Goal: Obtain resource: Download file/media

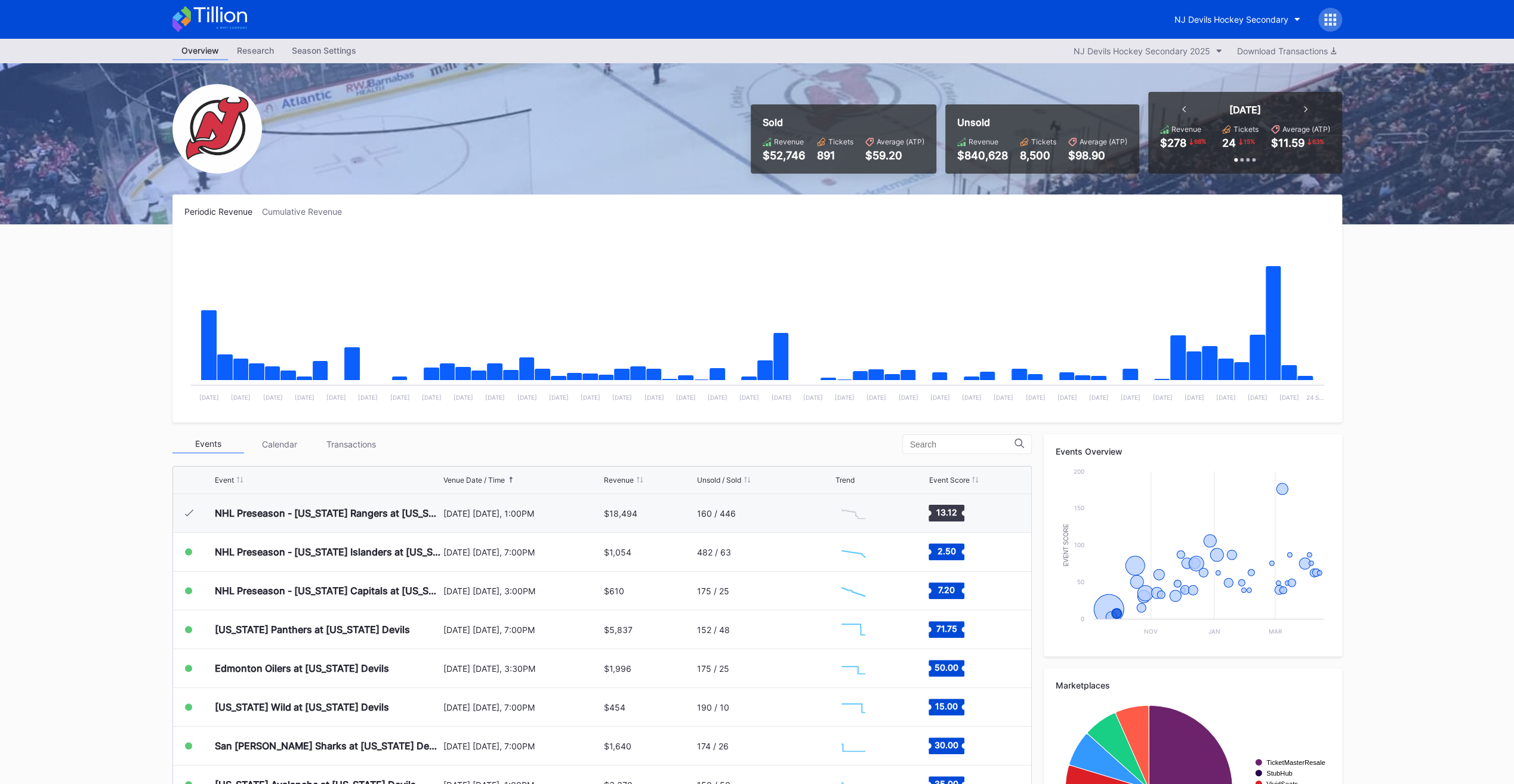
scroll to position [39, 0]
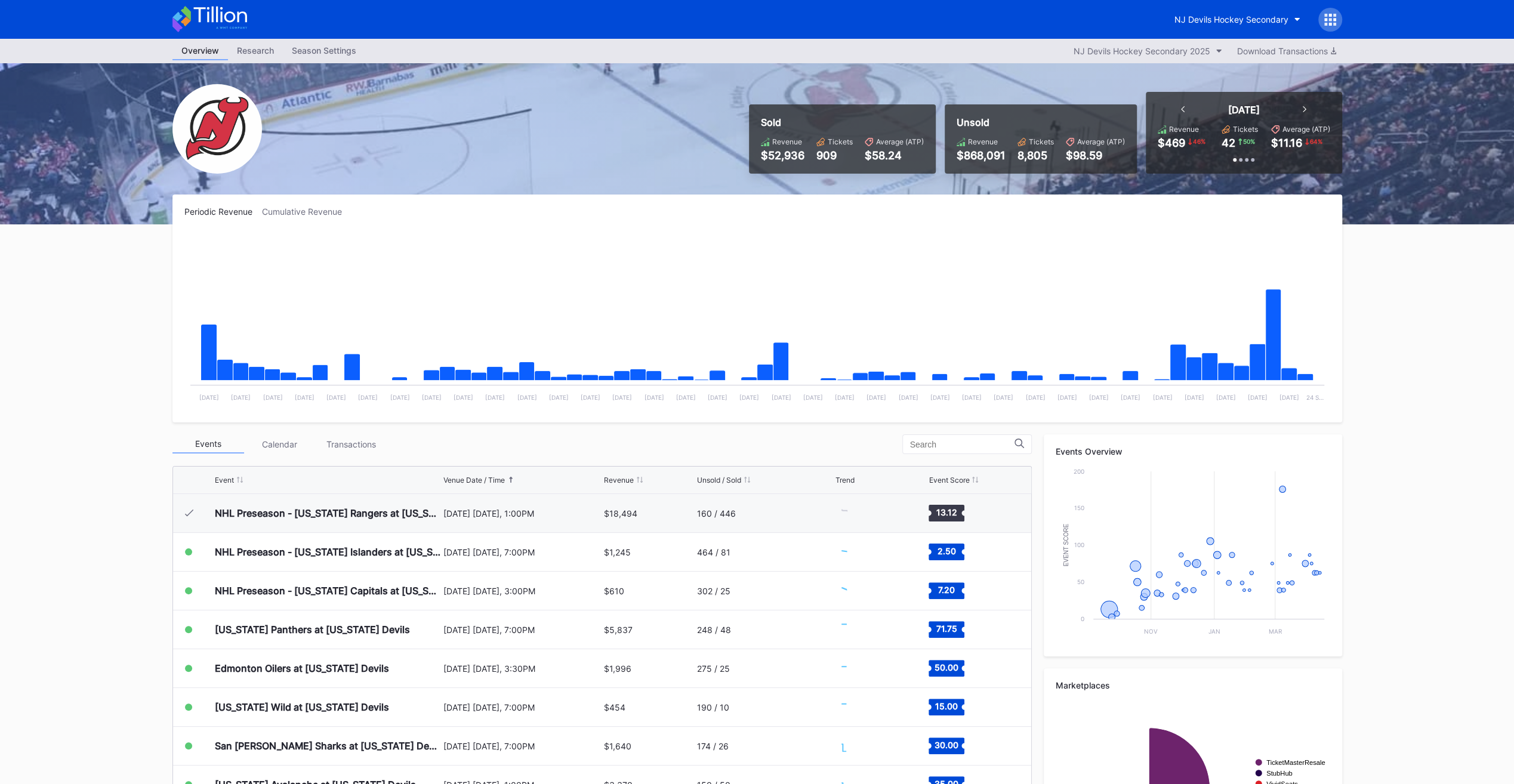
scroll to position [39, 0]
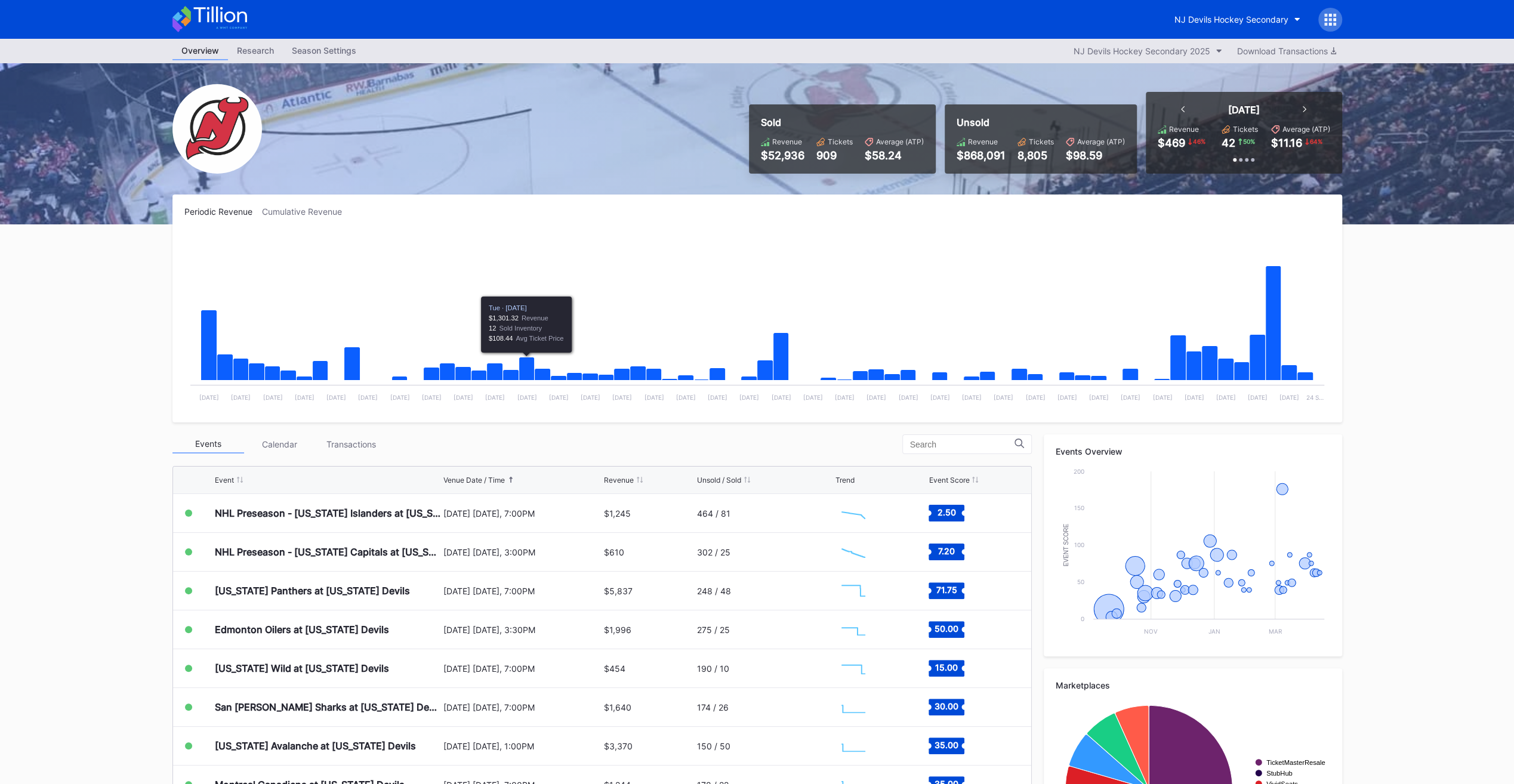
click at [371, 443] on div "Transactions" at bounding box center [351, 443] width 71 height 18
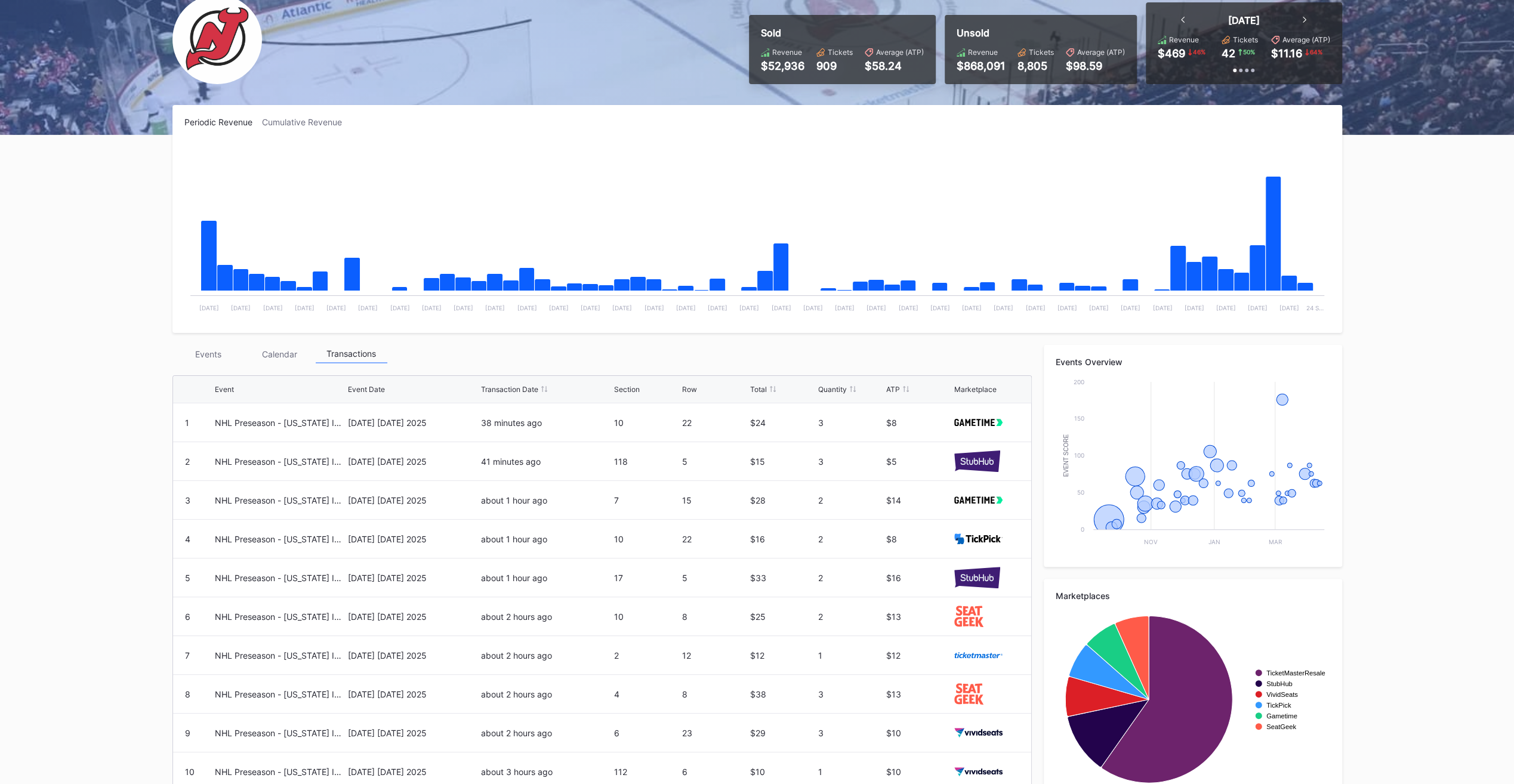
scroll to position [136, 0]
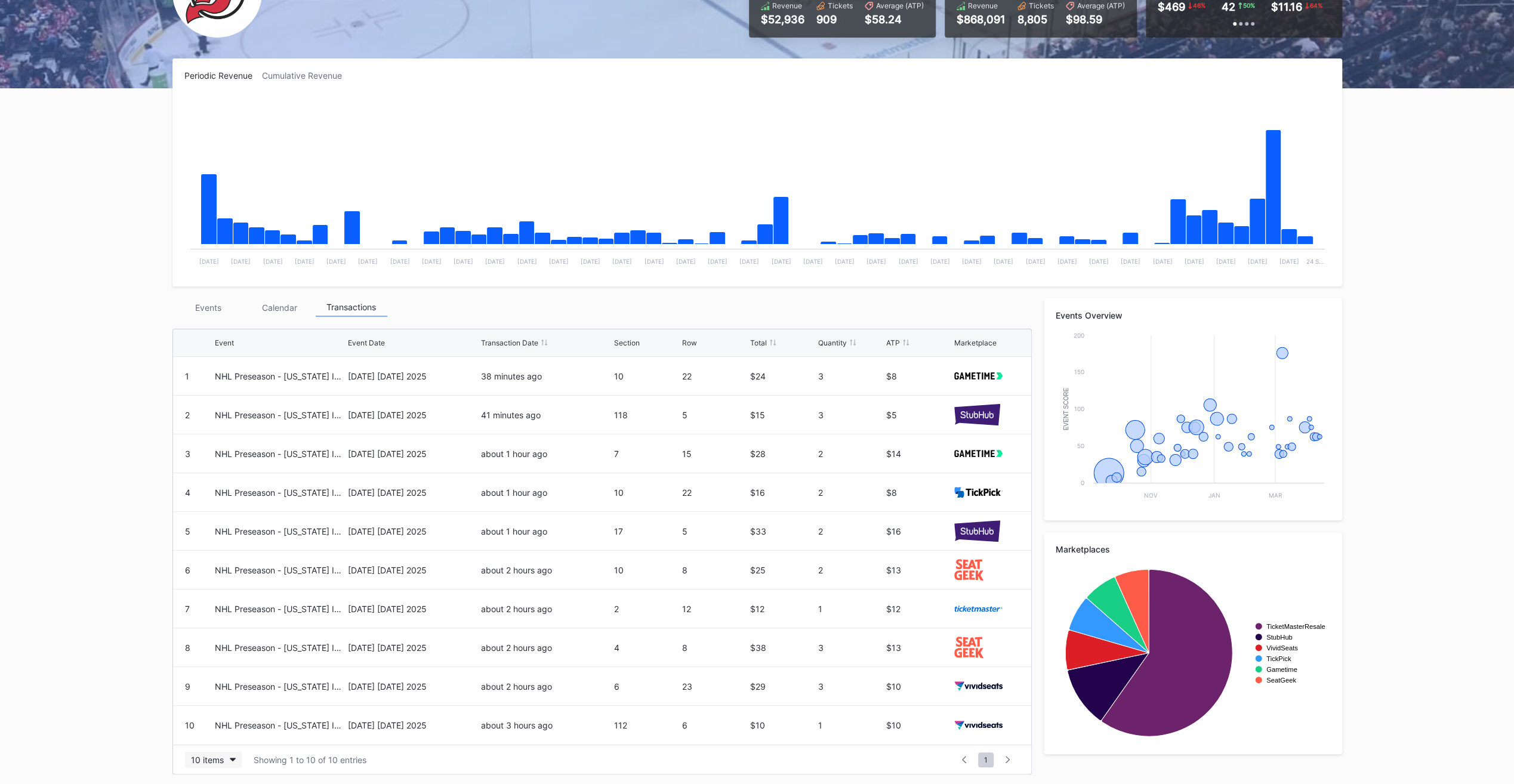
click at [208, 761] on div "10 items" at bounding box center [207, 759] width 33 height 10
click at [217, 725] on div "200 items" at bounding box center [213, 727] width 39 height 10
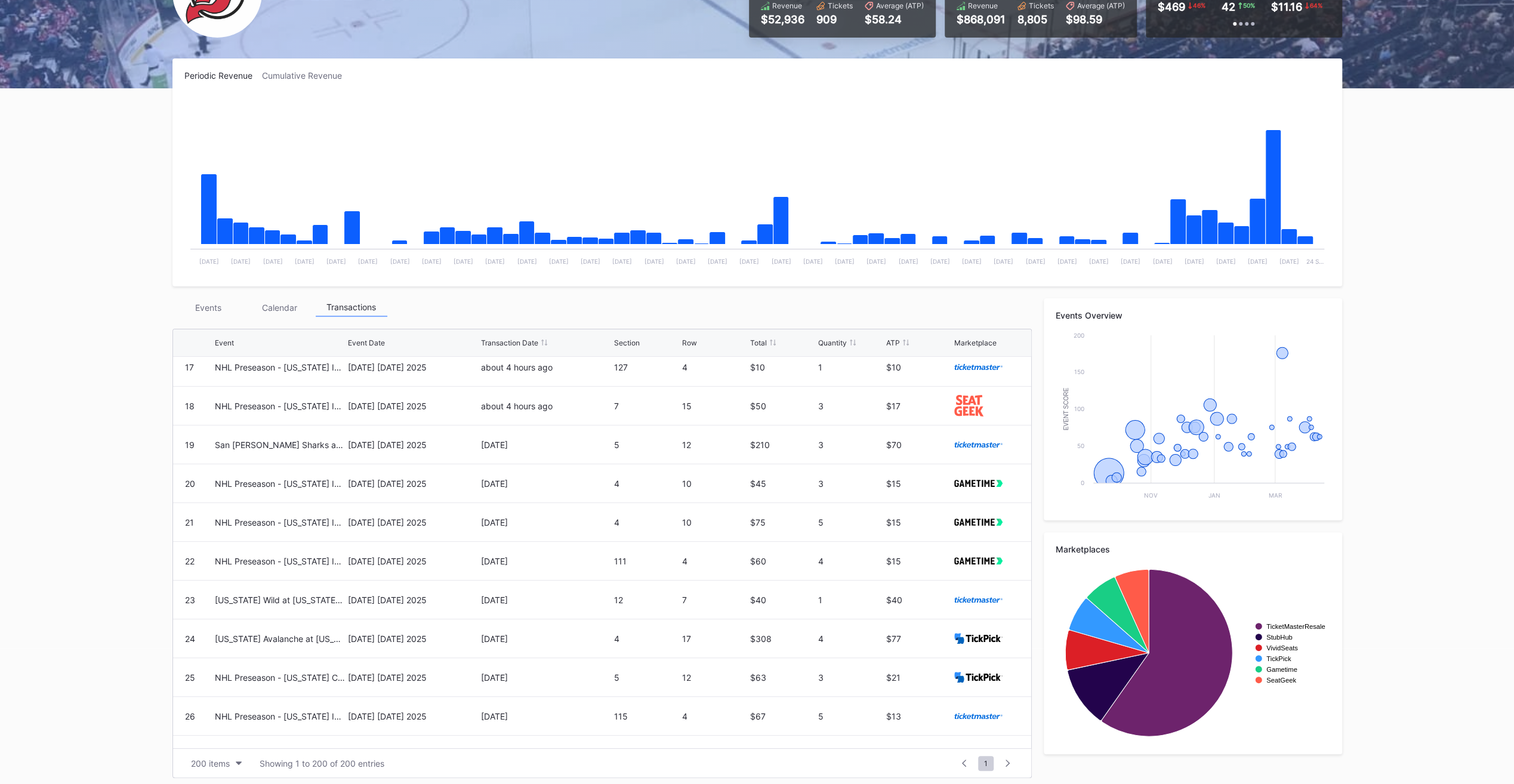
scroll to position [596, 0]
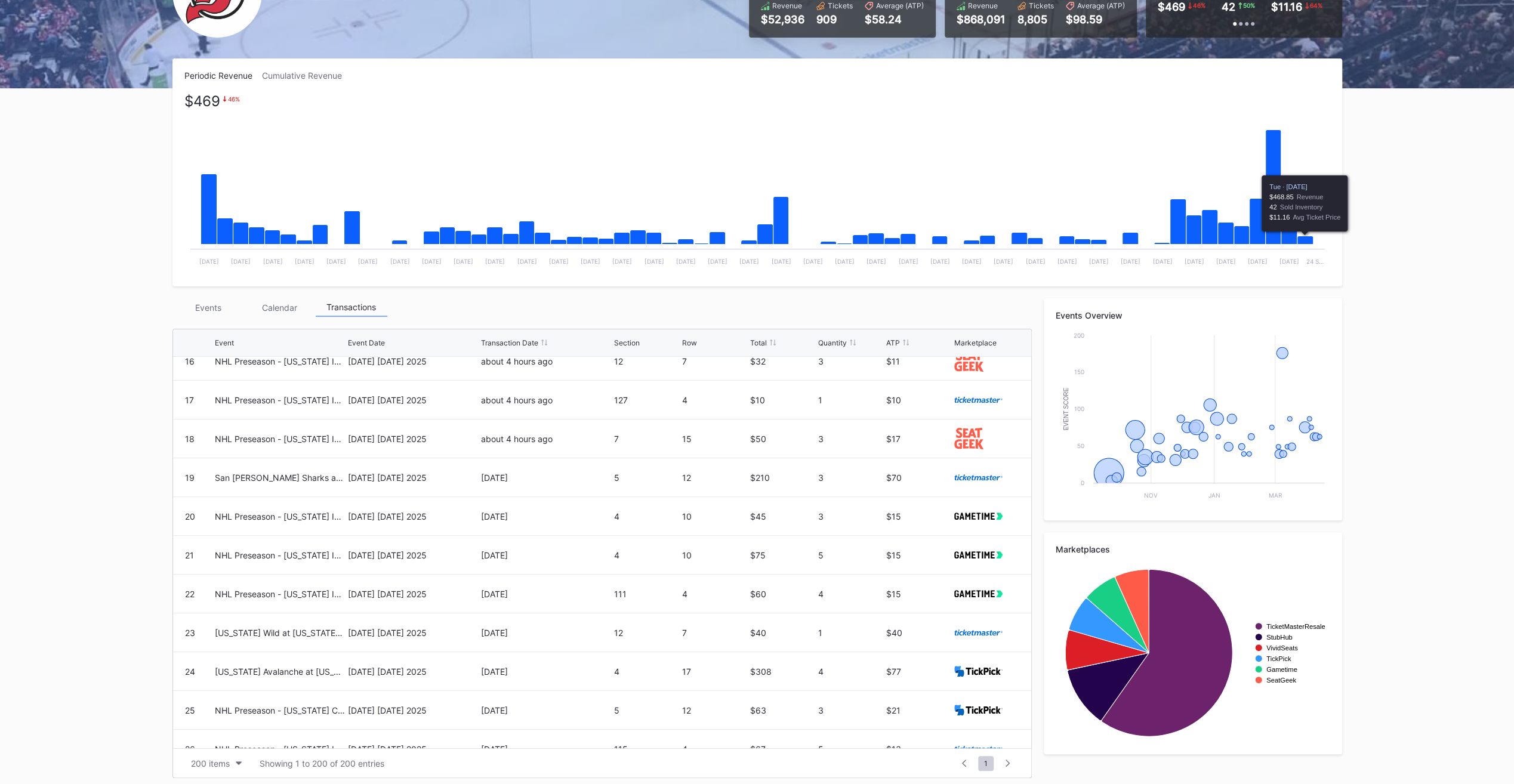
click at [1307, 239] on icon "Chart title" at bounding box center [1305, 240] width 16 height 8
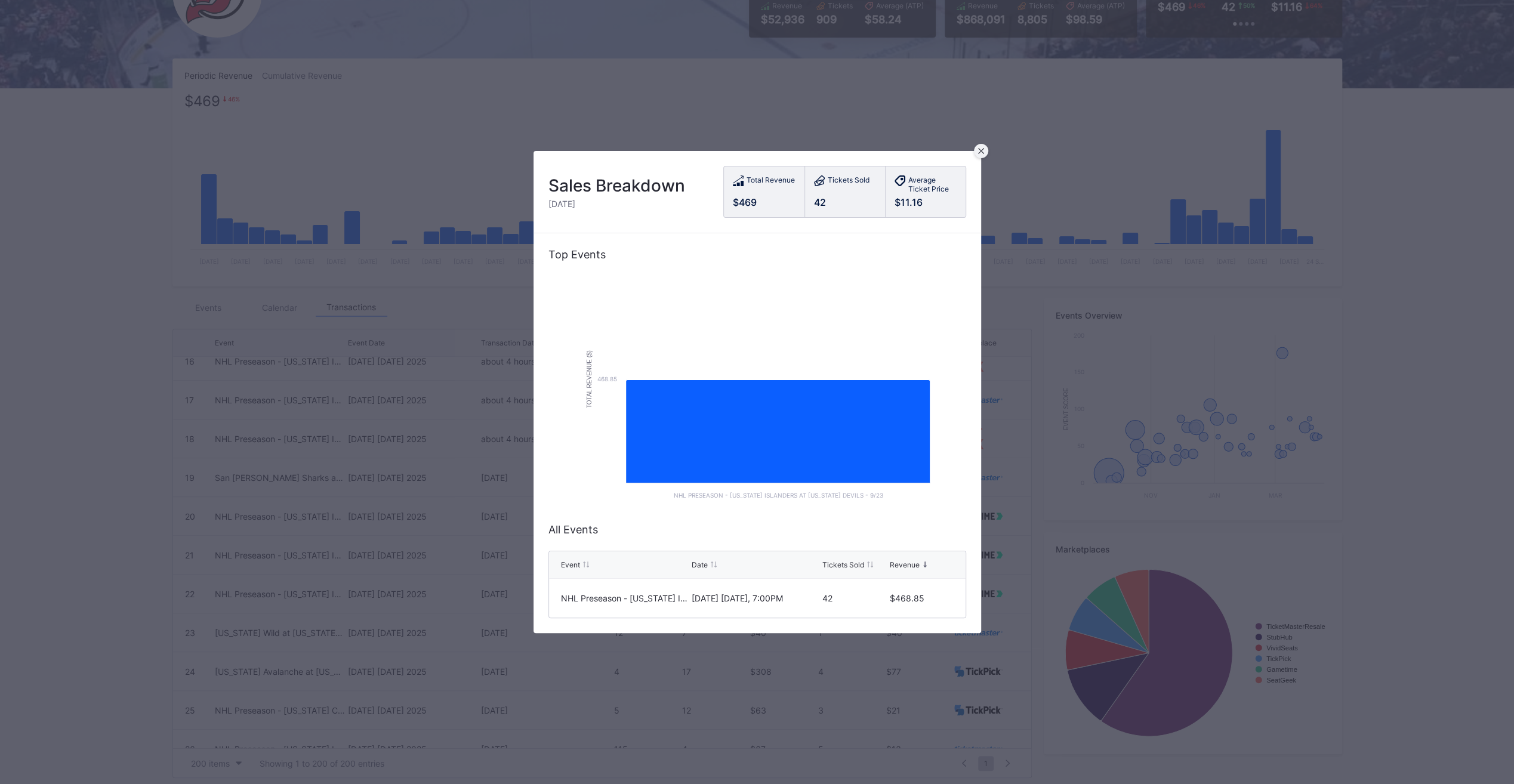
click at [984, 149] on div at bounding box center [981, 151] width 14 height 14
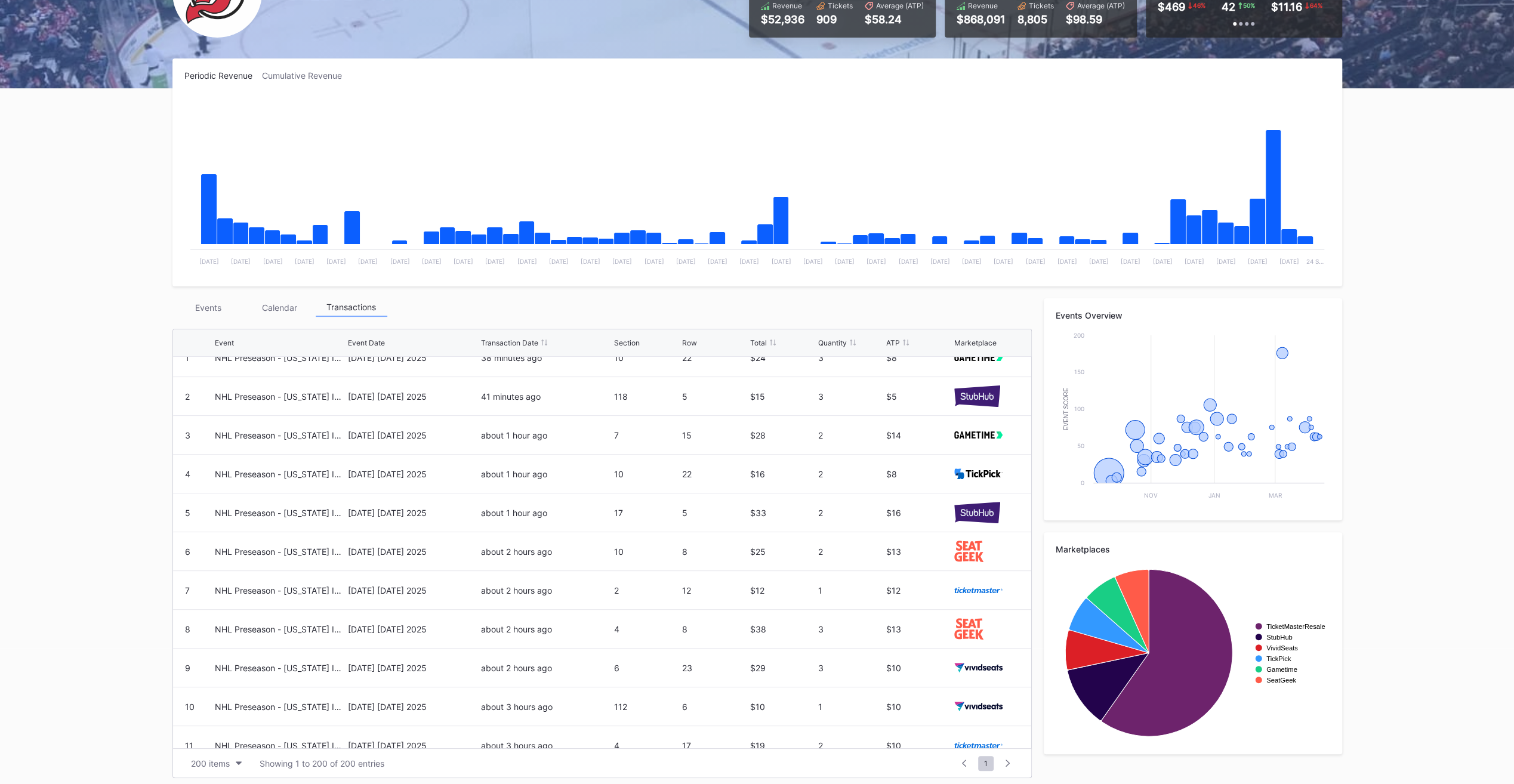
scroll to position [0, 0]
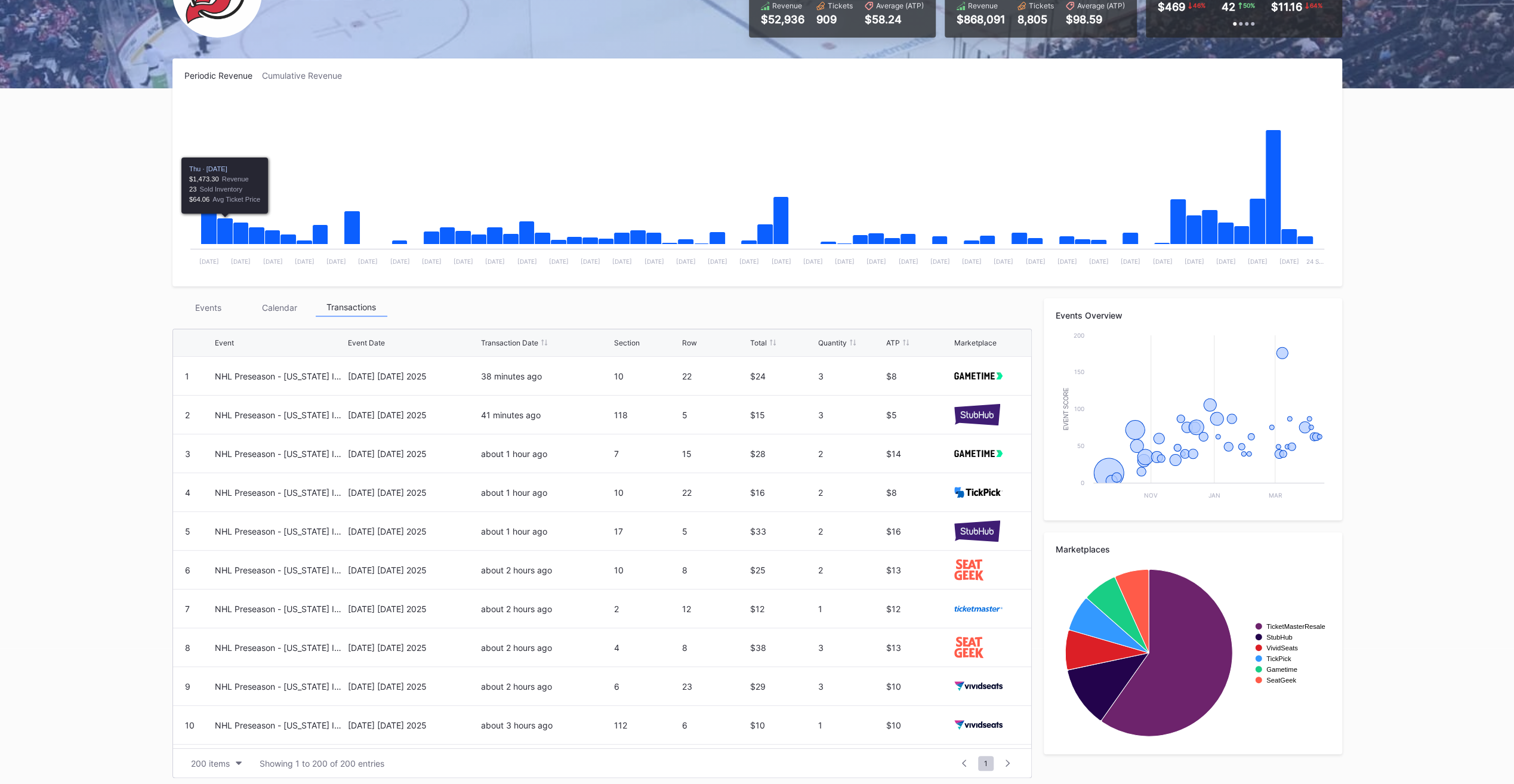
click at [207, 305] on div "Events" at bounding box center [208, 307] width 71 height 18
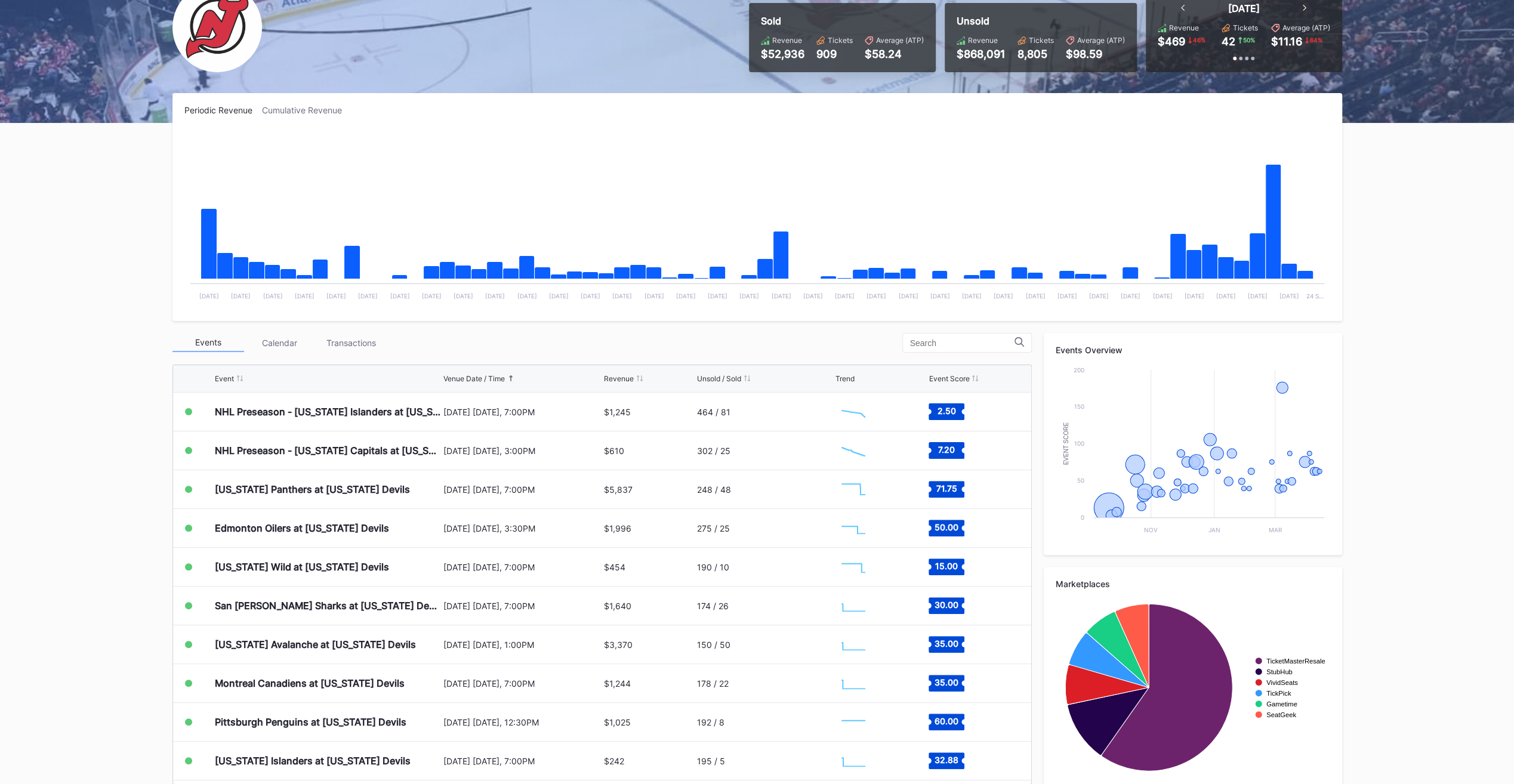
scroll to position [57, 0]
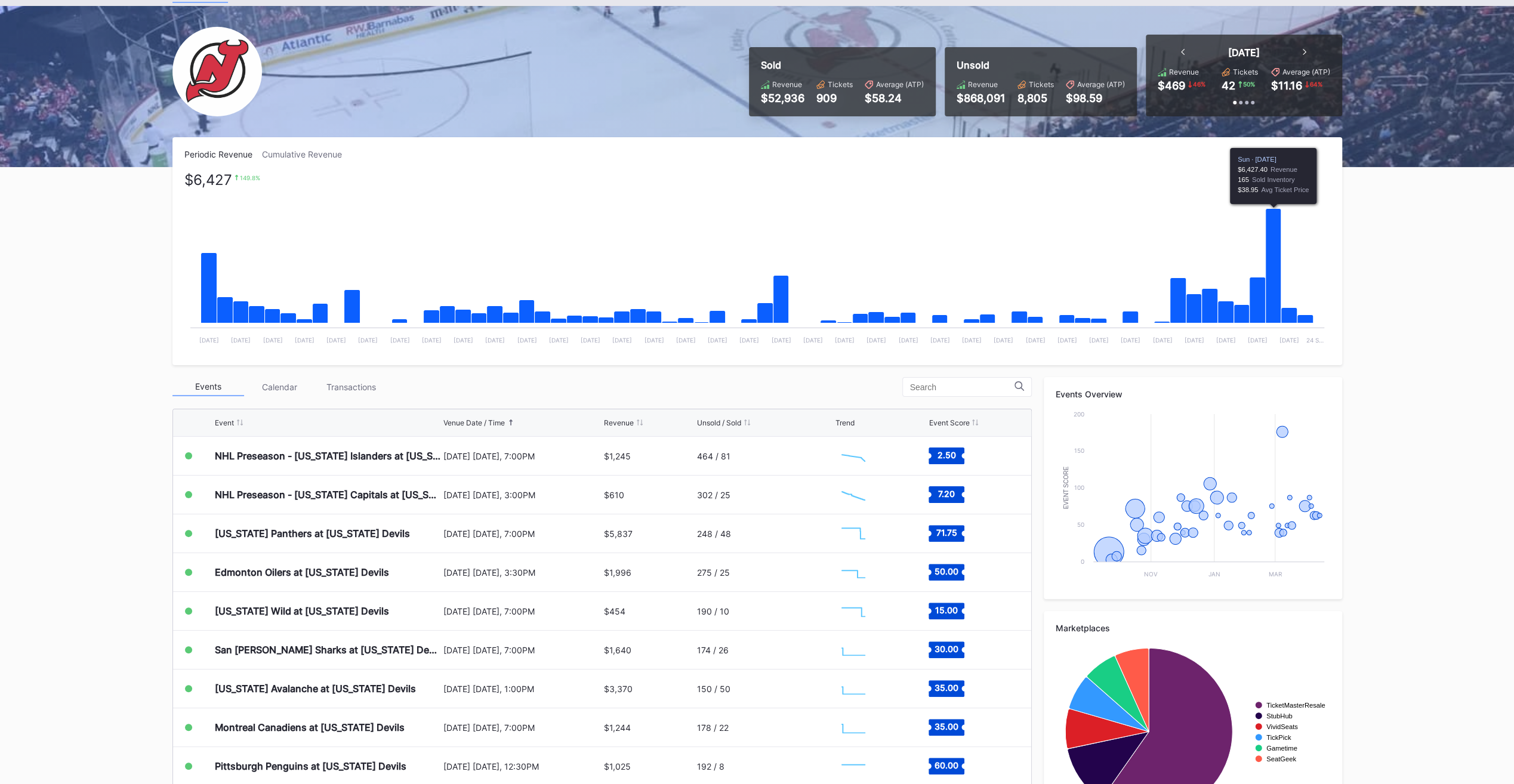
click at [1266, 262] on icon "Chart title" at bounding box center [1272, 266] width 15 height 114
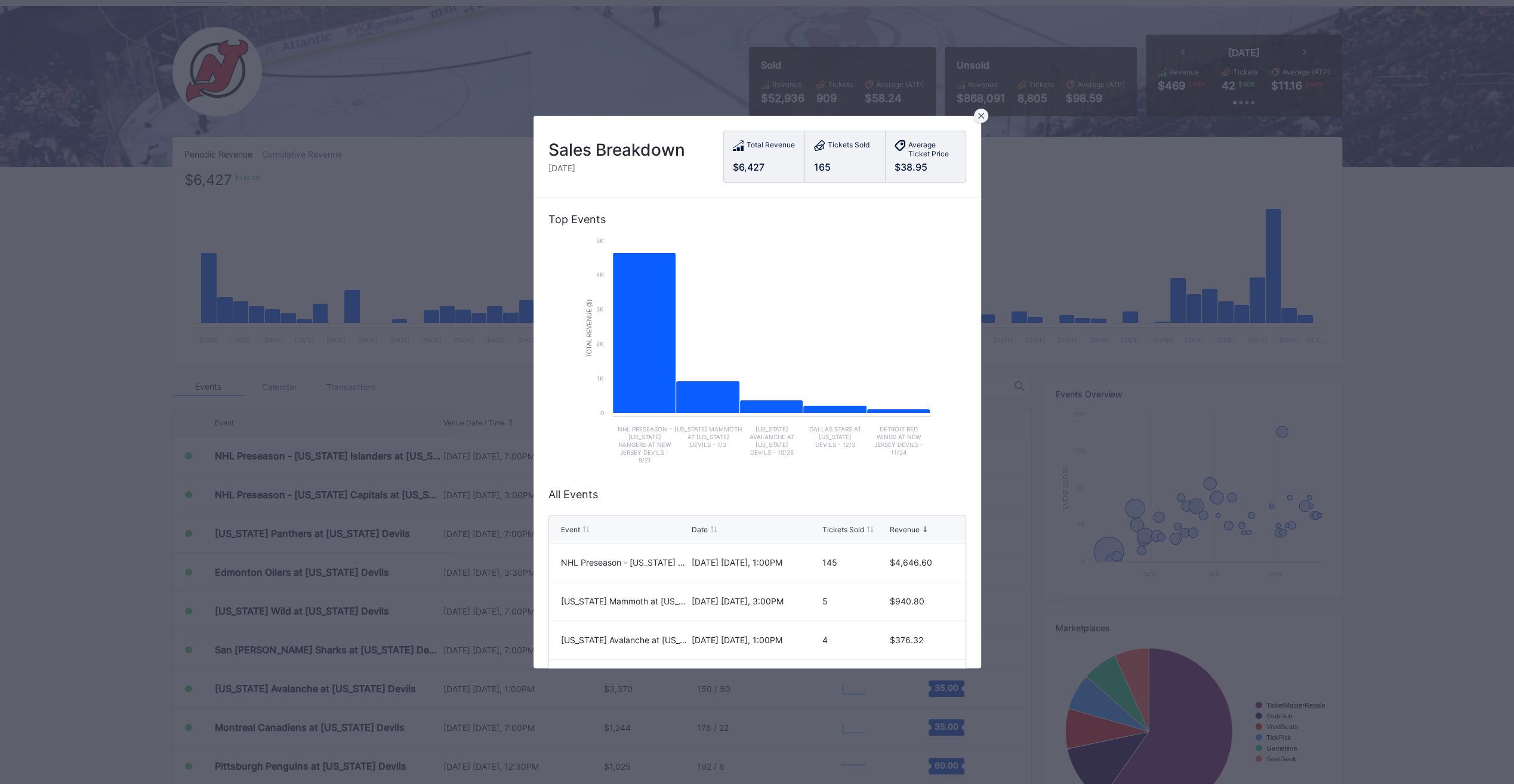
click at [979, 114] on icon at bounding box center [981, 116] width 6 height 6
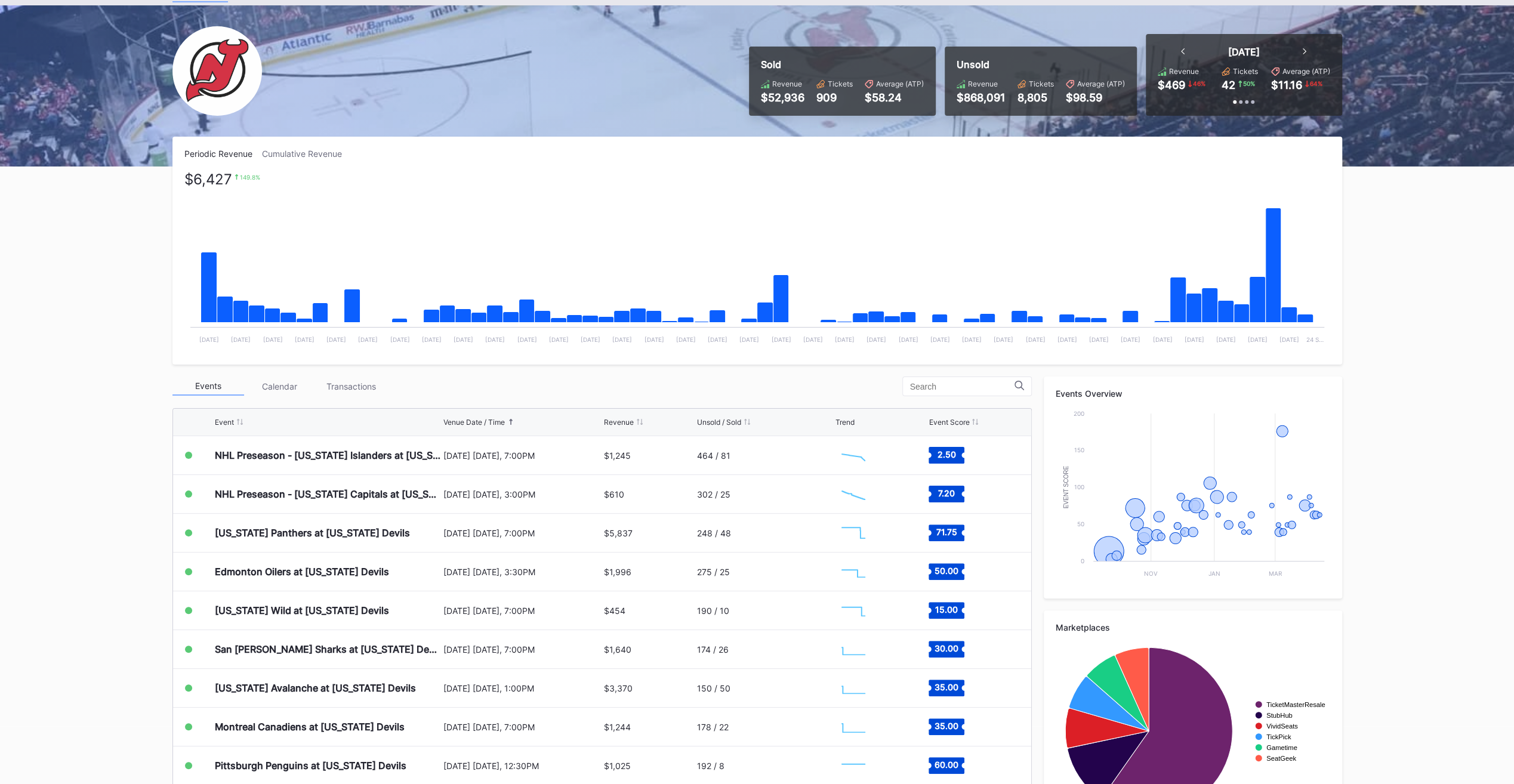
scroll to position [0, 0]
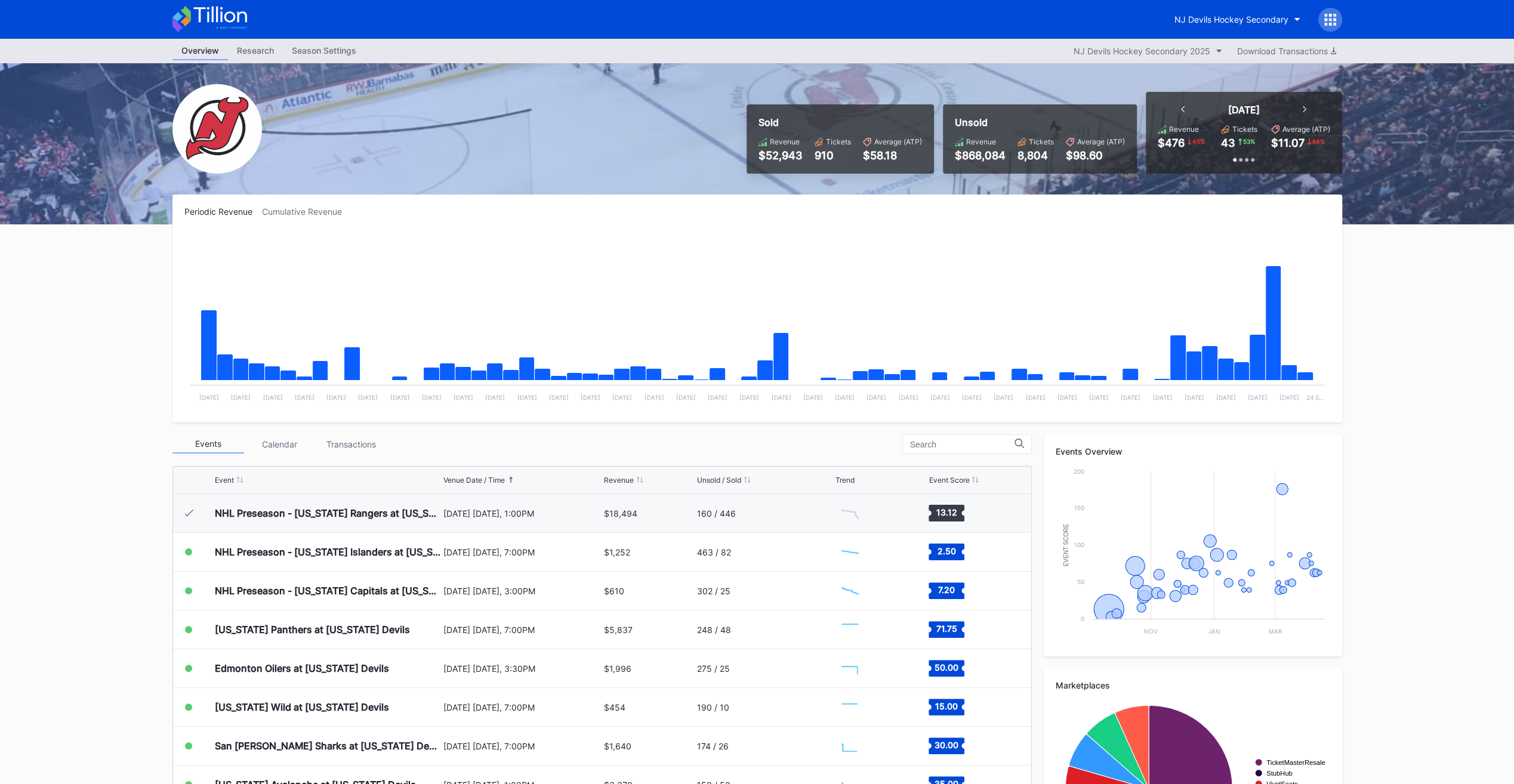
scroll to position [39, 0]
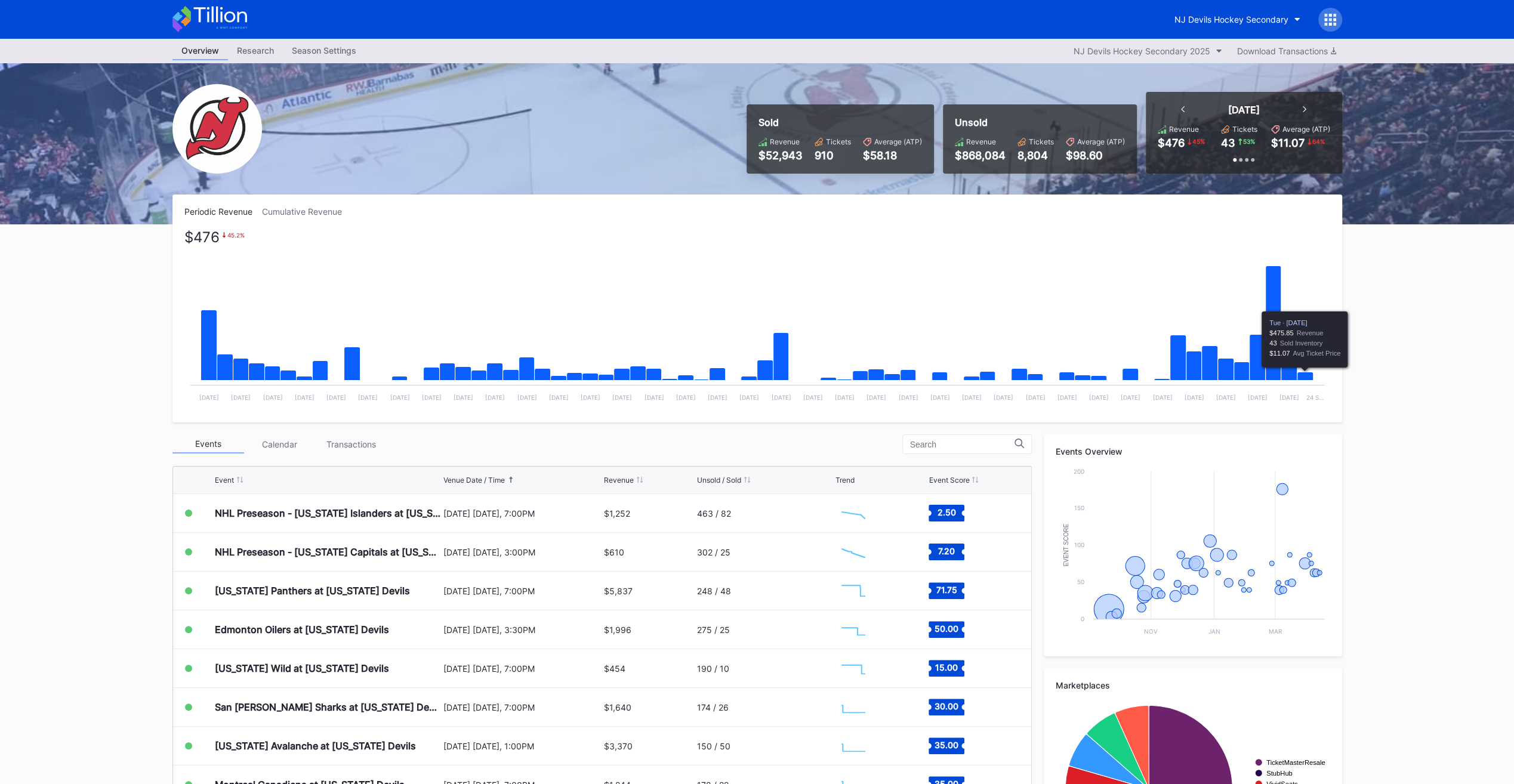
click at [1301, 374] on icon "Chart title" at bounding box center [1305, 376] width 16 height 8
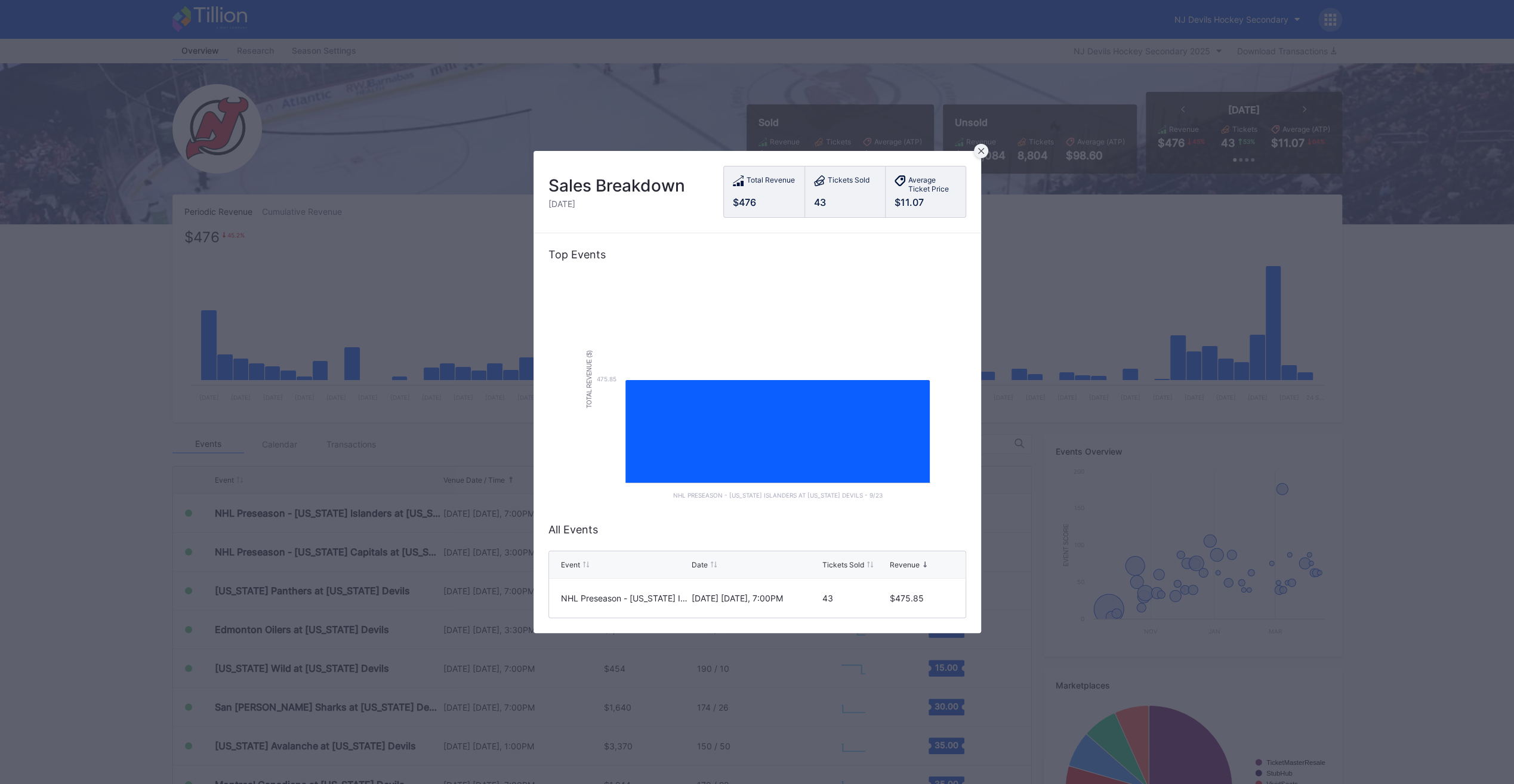
click at [979, 148] on icon at bounding box center [981, 151] width 6 height 6
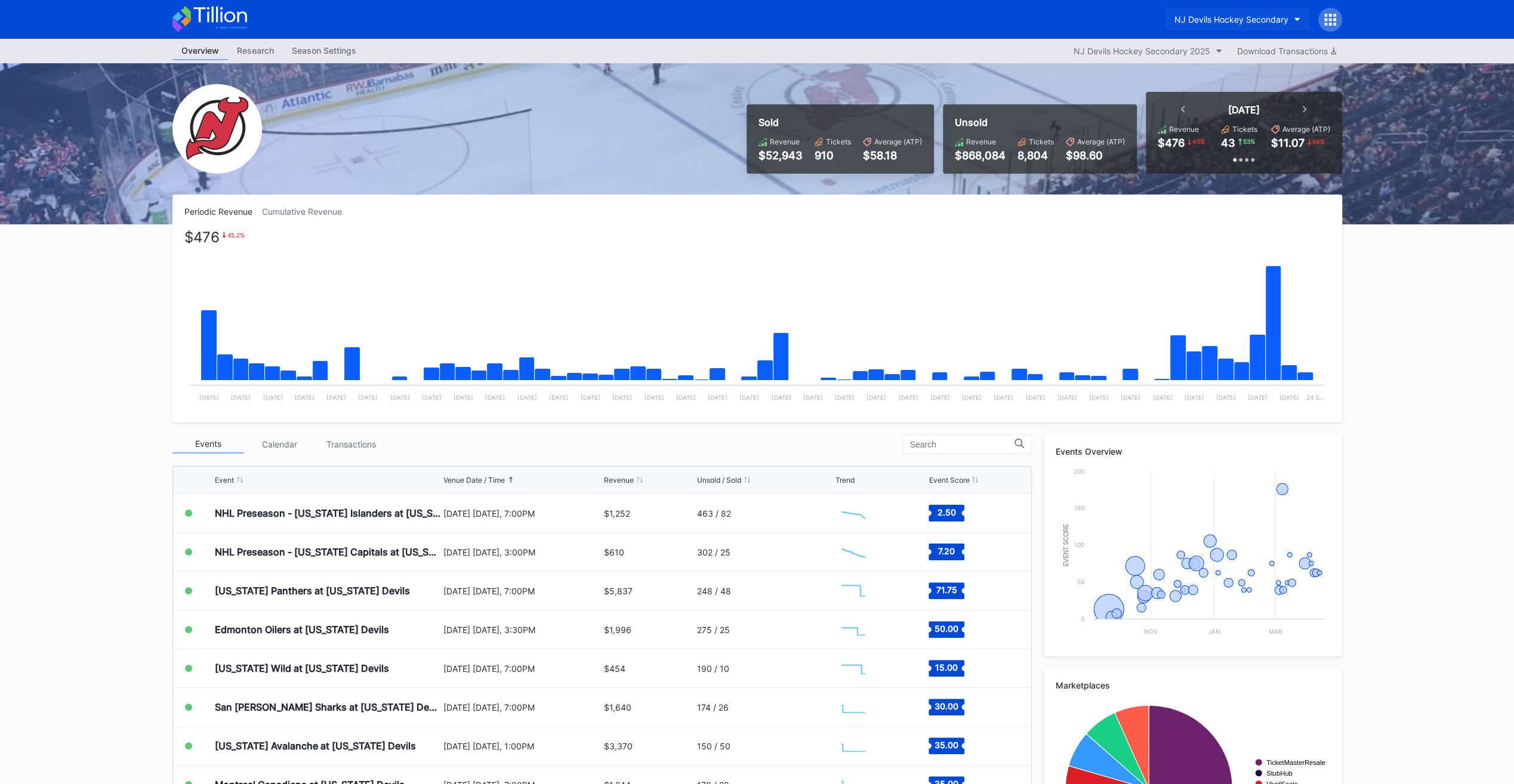
click at [1218, 12] on button "NJ Devils Hockey Secondary" at bounding box center [1237, 19] width 144 height 22
click at [1218, 93] on div "Philadelphia 76ers Secondary" at bounding box center [1232, 97] width 116 height 10
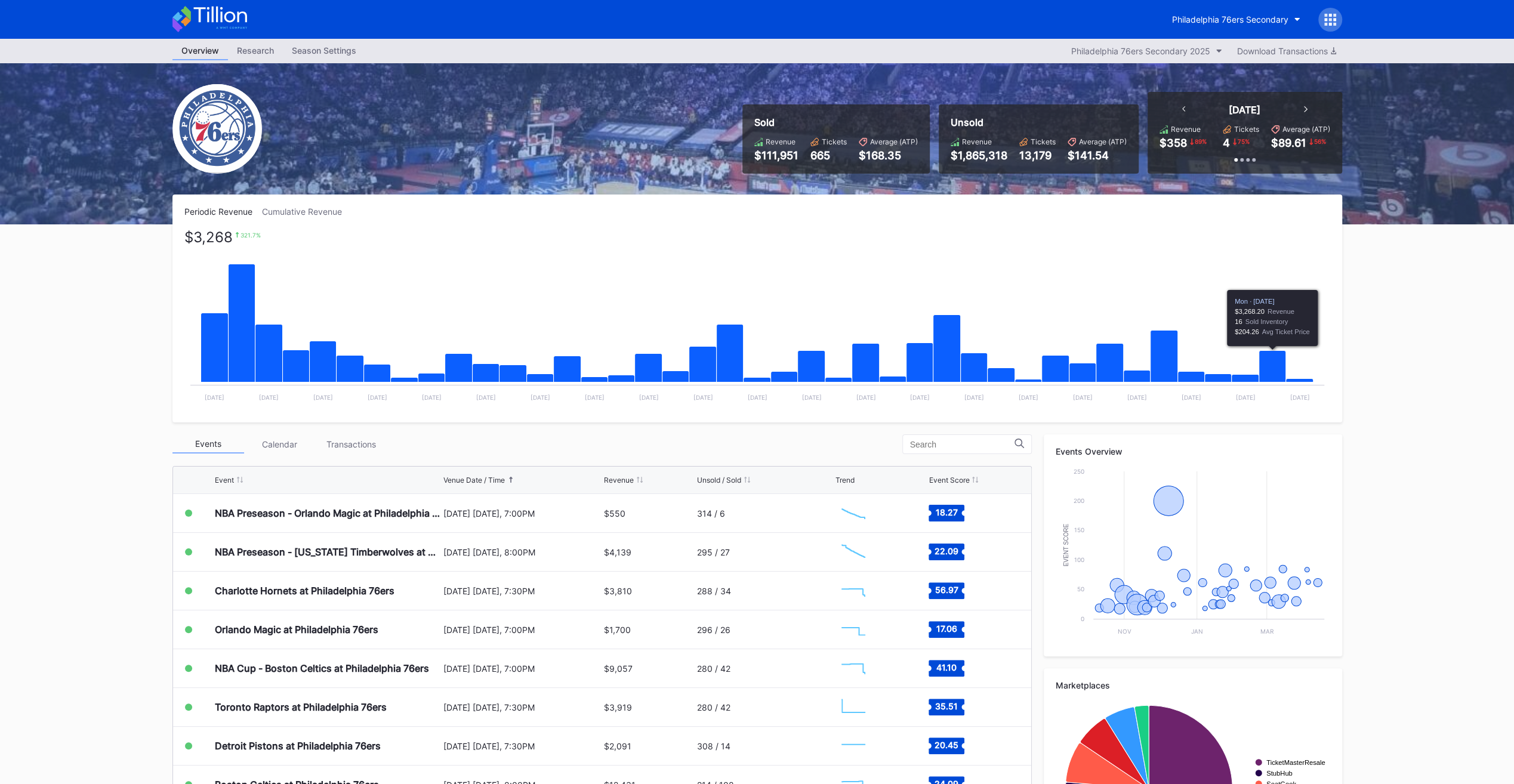
click at [1267, 366] on icon "Chart title" at bounding box center [1272, 366] width 27 height 32
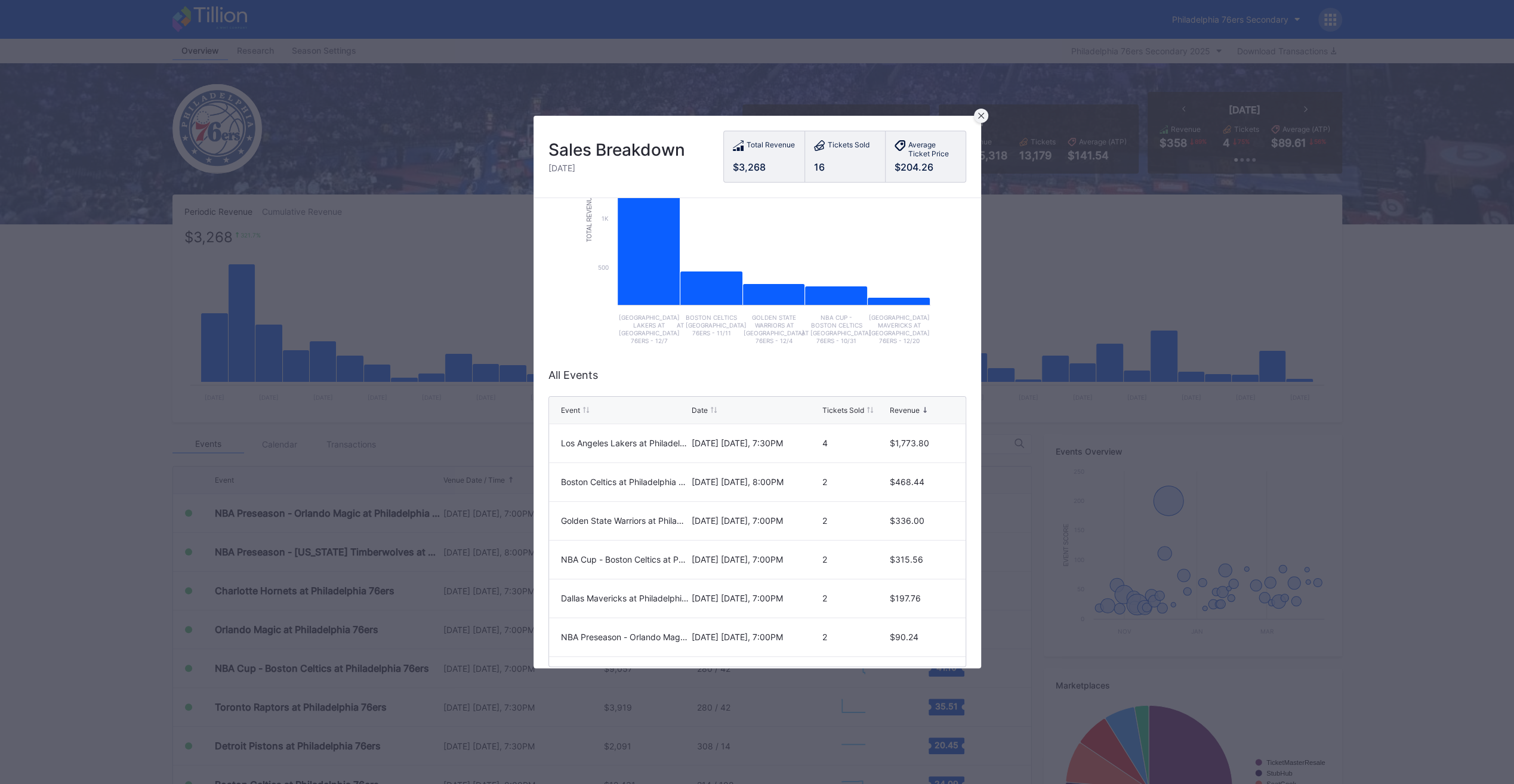
click at [979, 116] on icon at bounding box center [981, 116] width 6 height 6
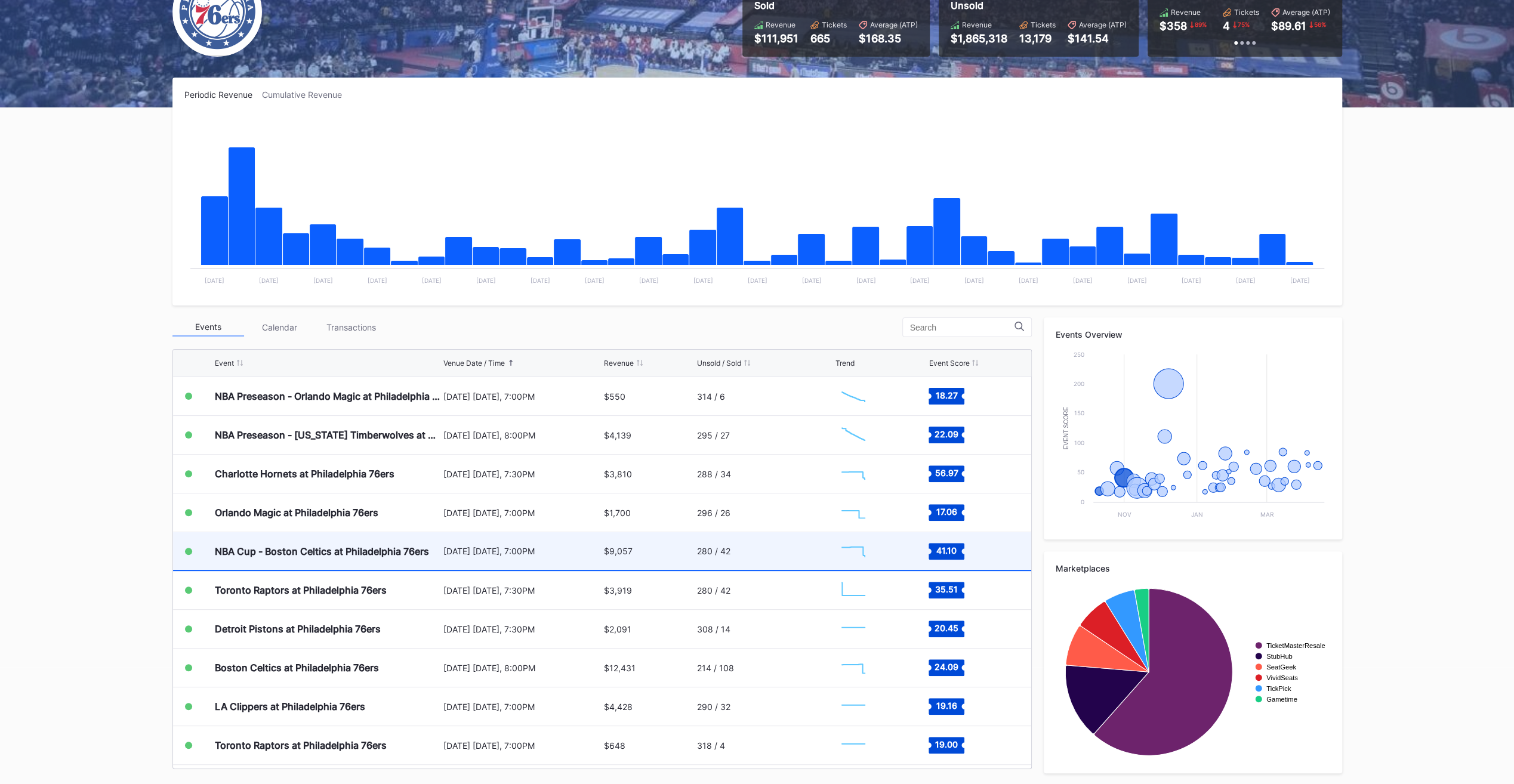
scroll to position [298, 0]
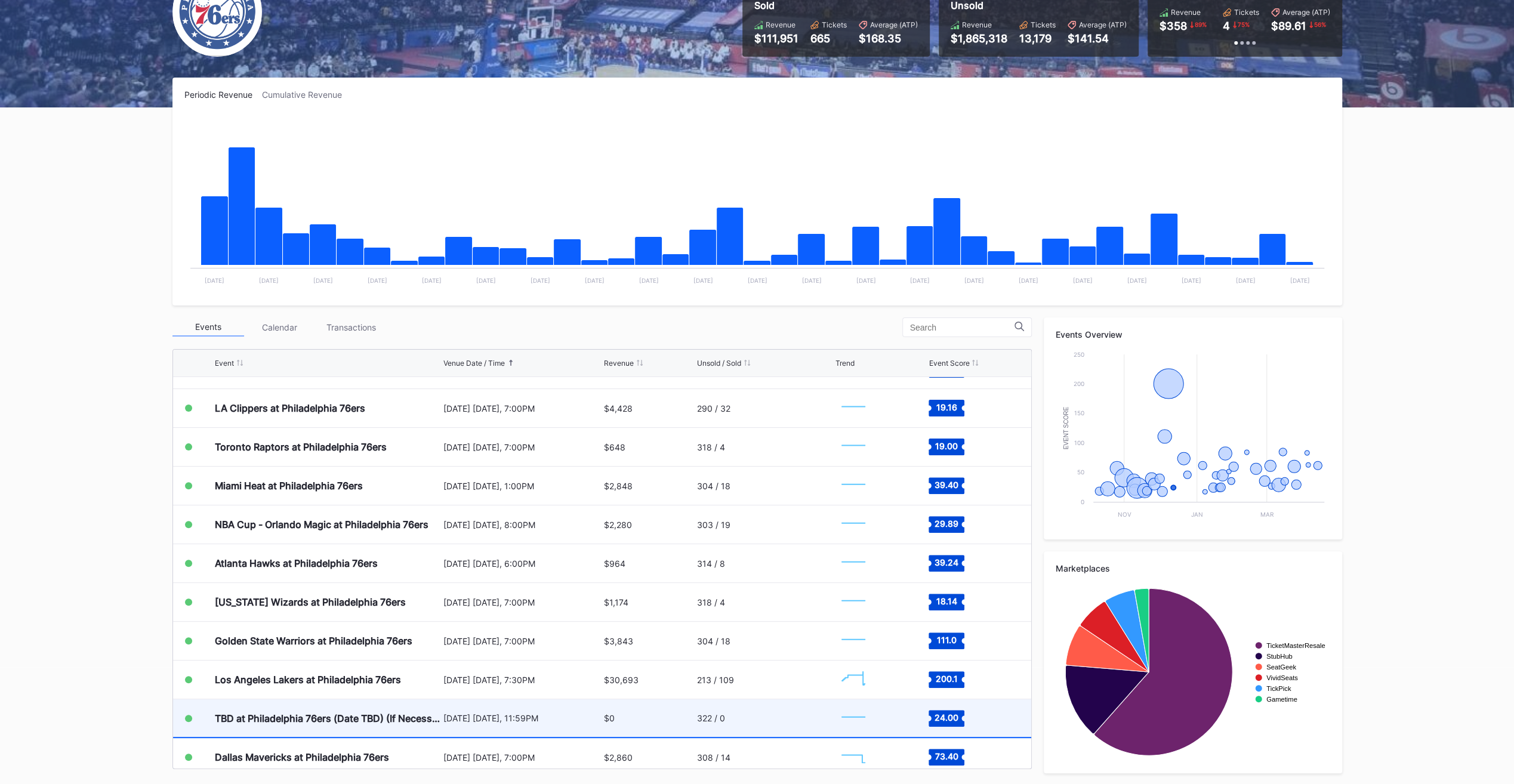
click at [670, 727] on div "$0" at bounding box center [649, 718] width 90 height 38
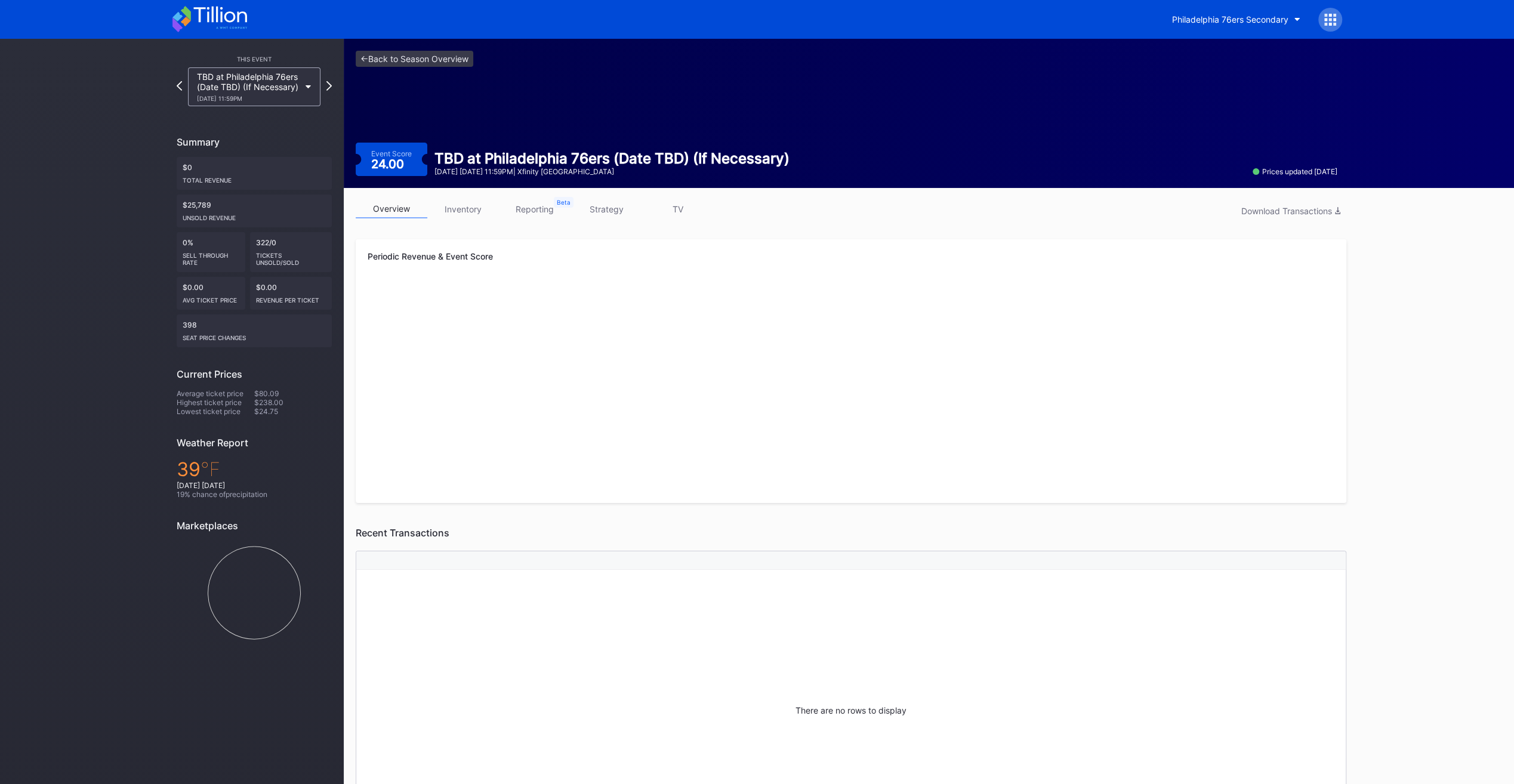
click at [474, 211] on link "inventory" at bounding box center [463, 209] width 71 height 18
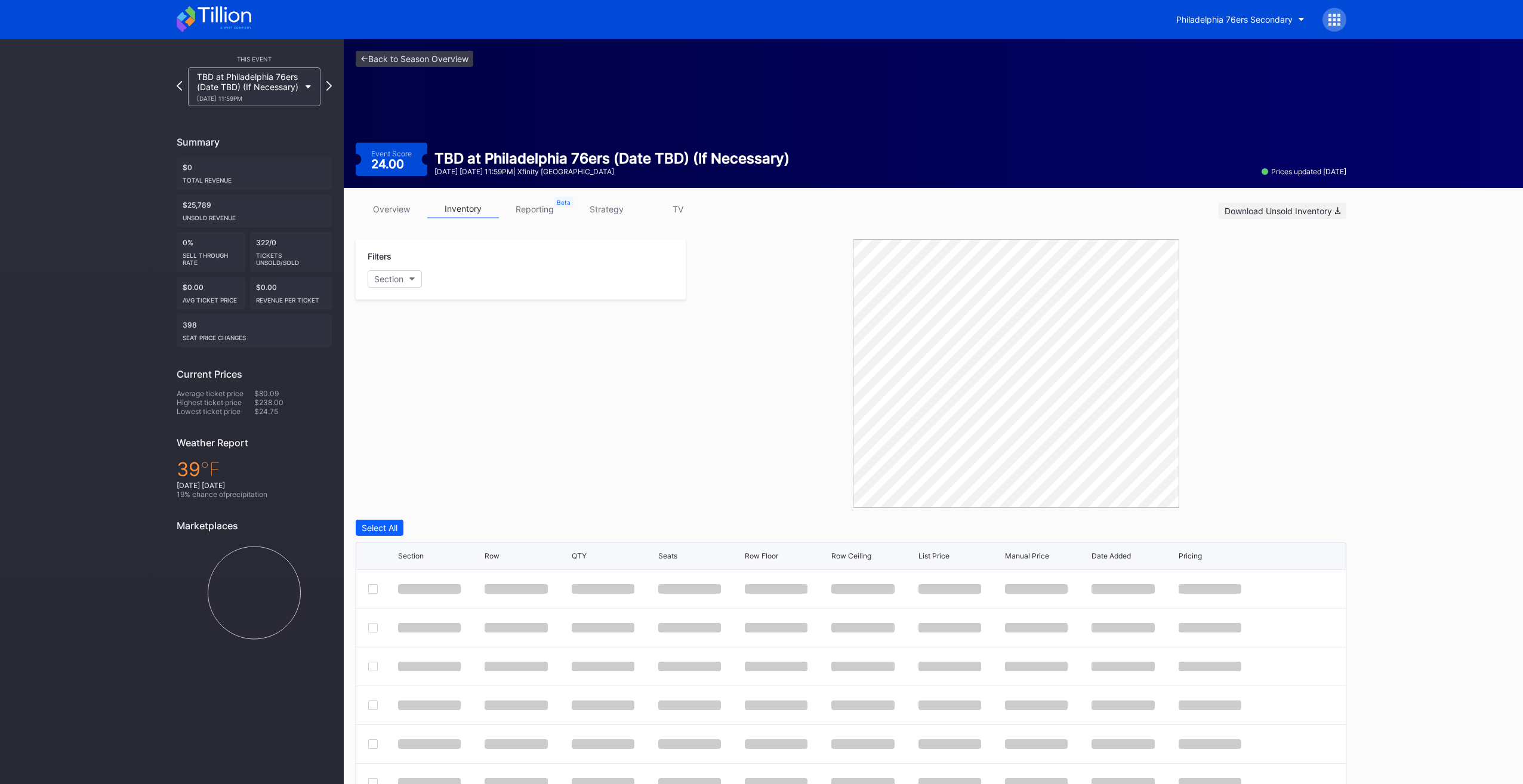
click at [1233, 211] on div "Download Unsold Inventory" at bounding box center [1283, 211] width 116 height 10
